Goal: Navigation & Orientation: Go to known website

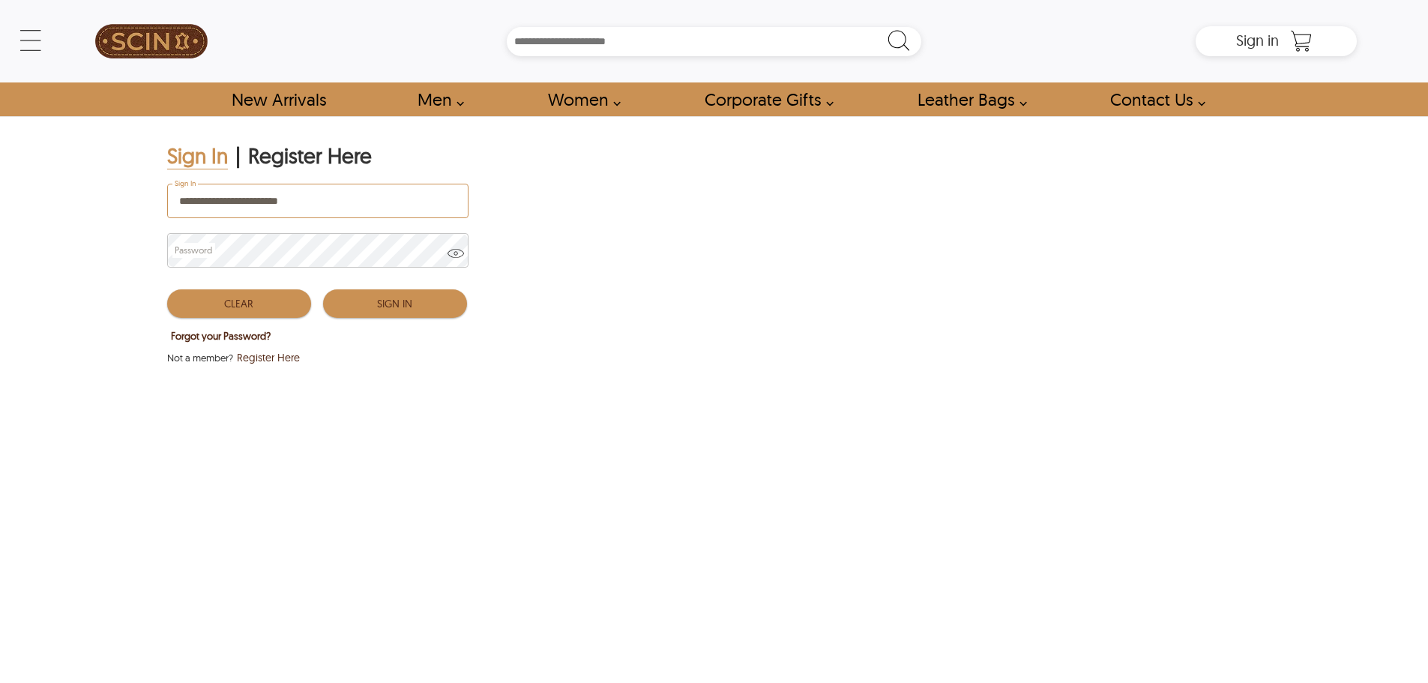
click at [421, 310] on button "Sign In" at bounding box center [395, 303] width 144 height 28
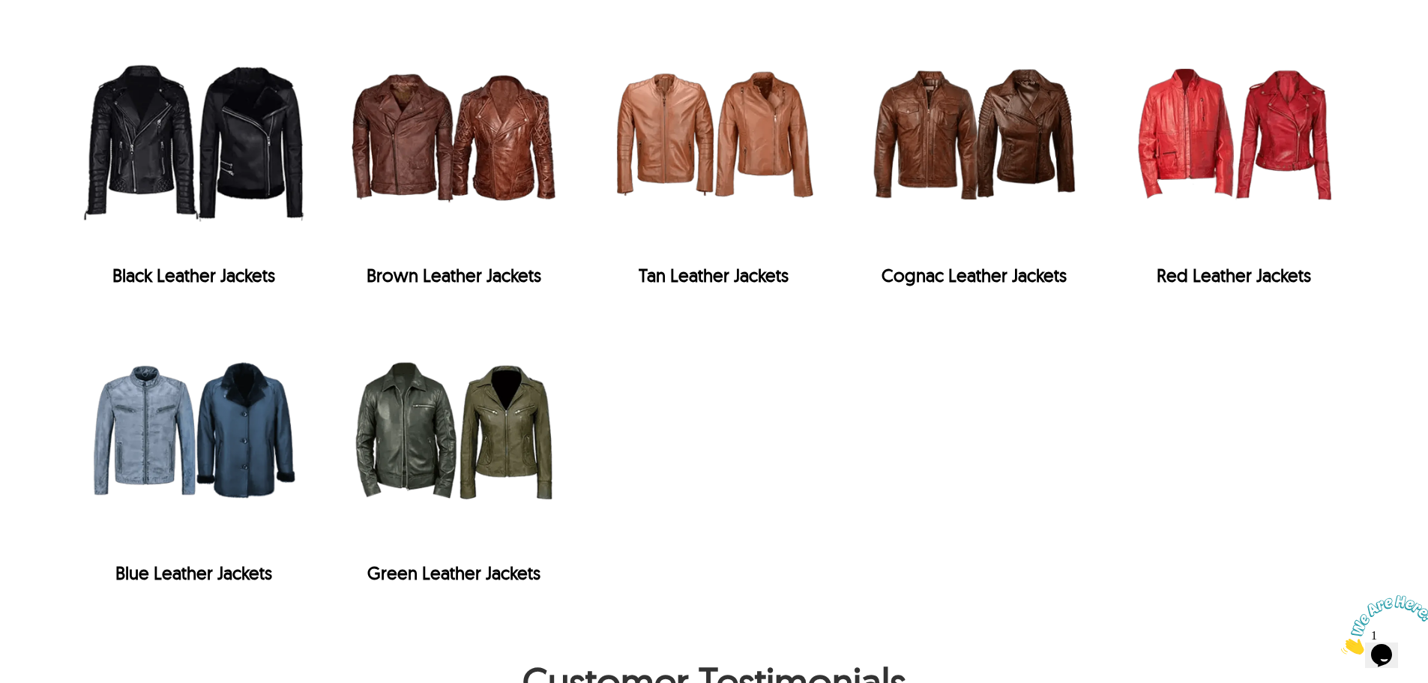
scroll to position [3149, 0]
